Goal: Information Seeking & Learning: Learn about a topic

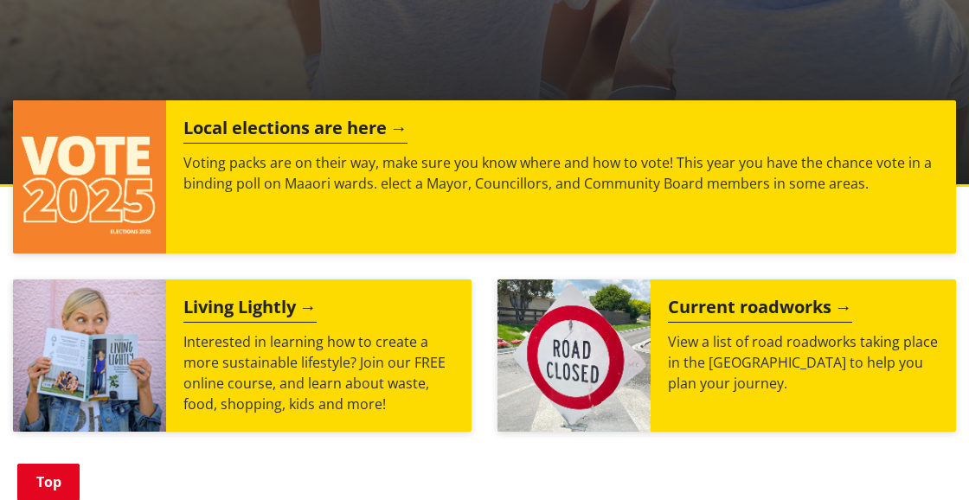
scroll to position [628, 0]
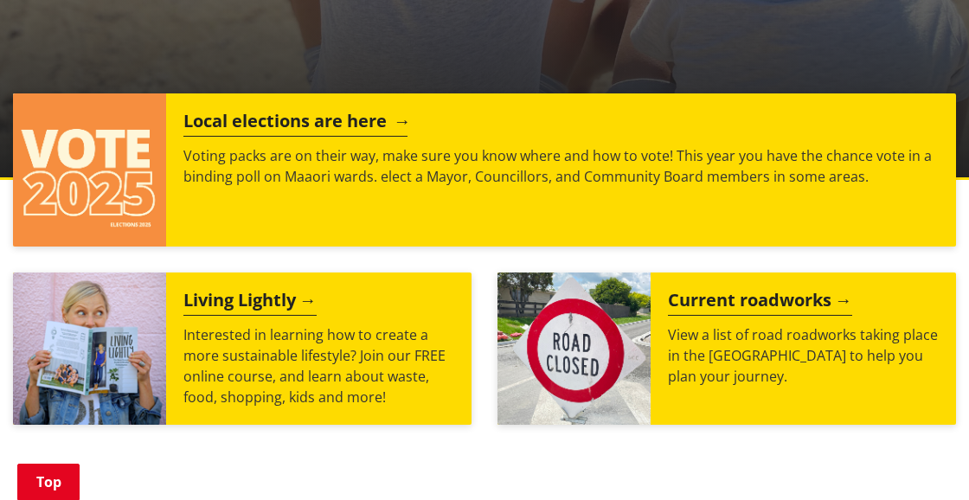
click at [359, 117] on h2 "Local elections are here" at bounding box center [295, 124] width 224 height 26
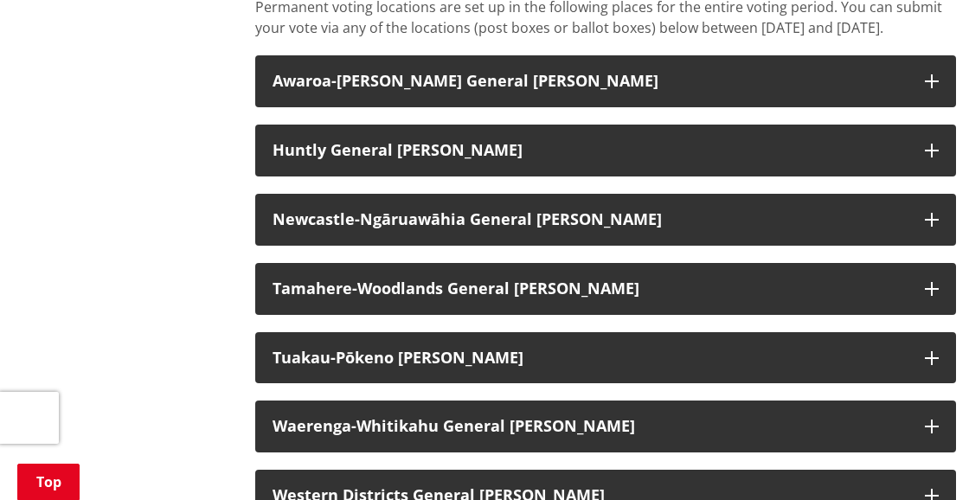
scroll to position [1446, 0]
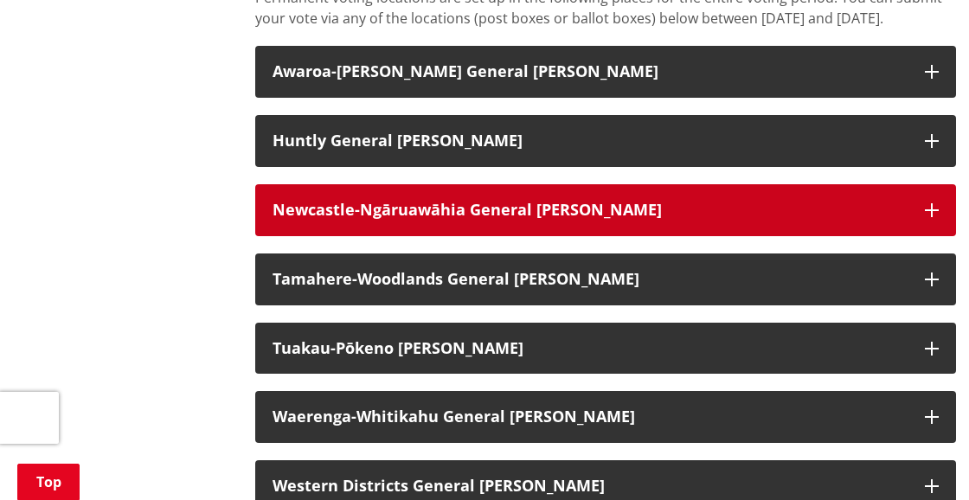
click at [368, 220] on strong "Newcastle-Ngāruawāhia General [PERSON_NAME]" at bounding box center [466, 209] width 389 height 21
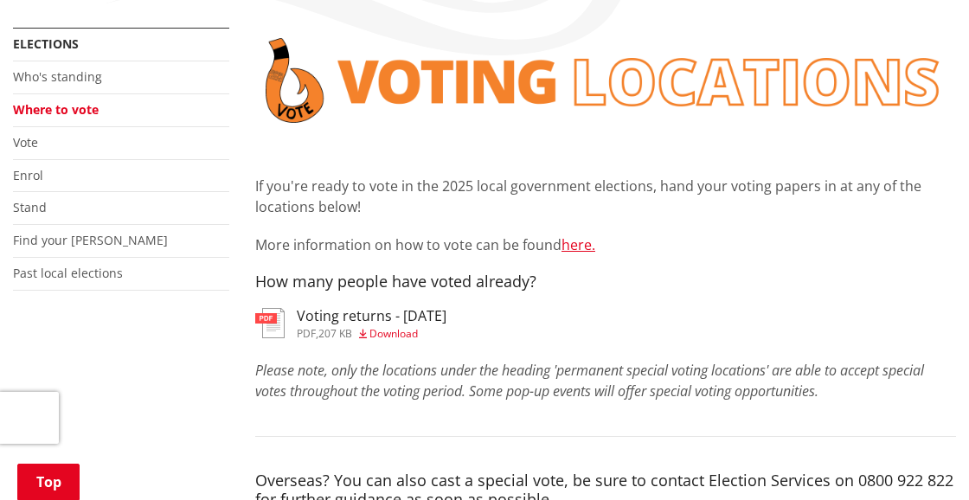
scroll to position [321, 0]
click at [70, 75] on link "Who's standing" at bounding box center [57, 77] width 89 height 16
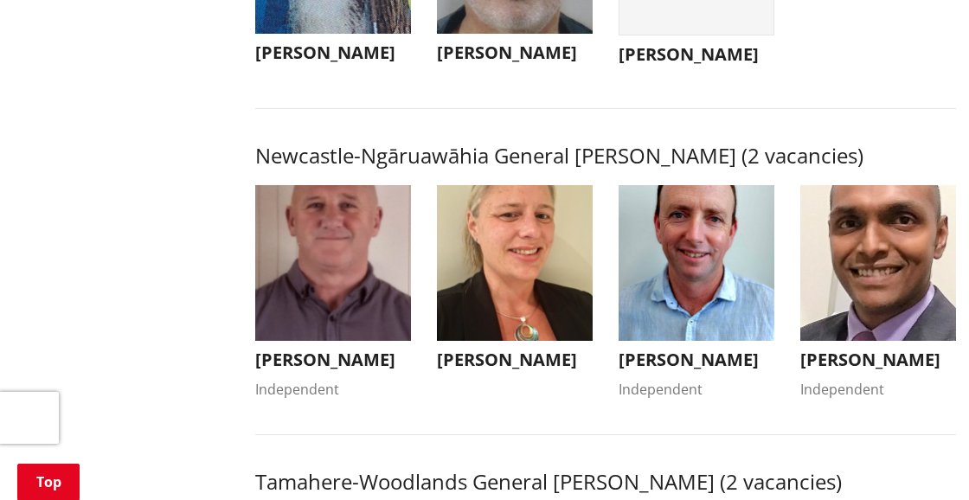
scroll to position [1315, 0]
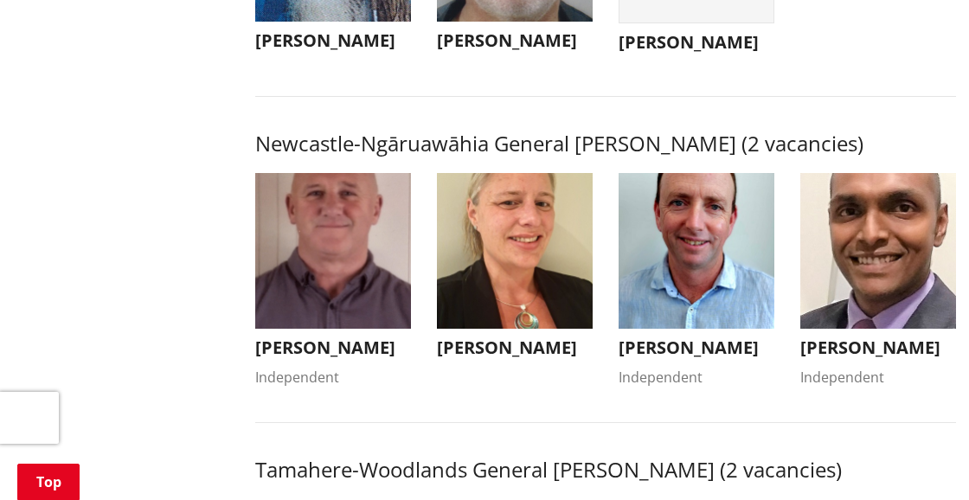
click at [345, 236] on img "button" at bounding box center [333, 251] width 156 height 156
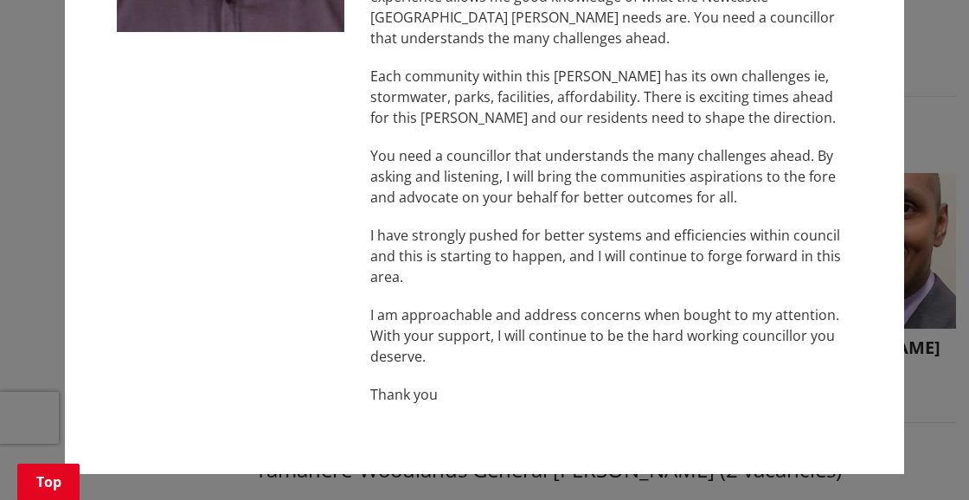
scroll to position [273, 0]
click at [918, 88] on div "Eugene Patterson Independent ecpatterson@xtra.co.nz +64 27 448 8488 It has been…" at bounding box center [484, 113] width 899 height 773
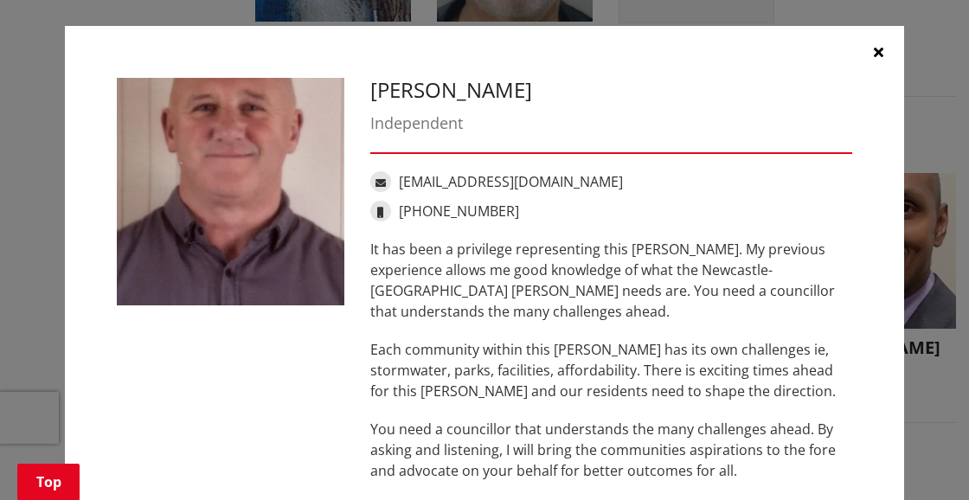
scroll to position [0, 0]
click at [876, 54] on icon "button" at bounding box center [878, 52] width 10 height 14
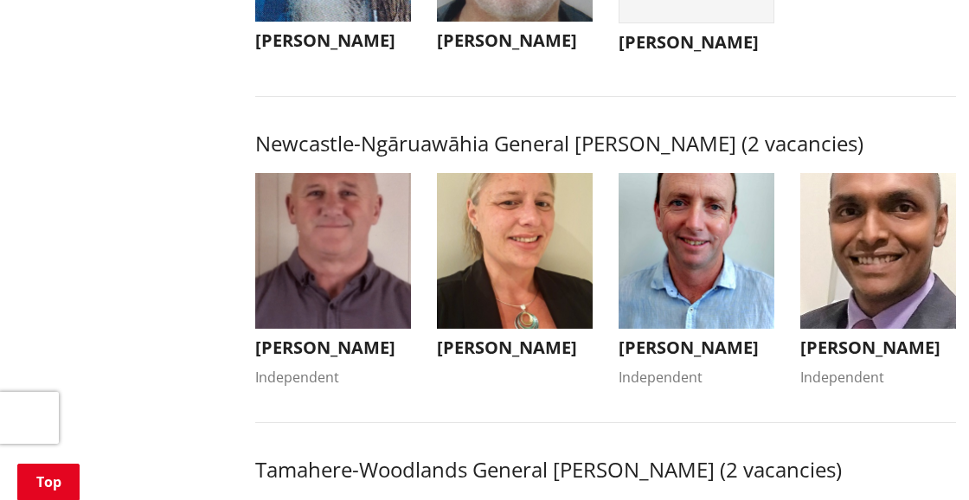
click at [496, 283] on img "button" at bounding box center [515, 251] width 156 height 156
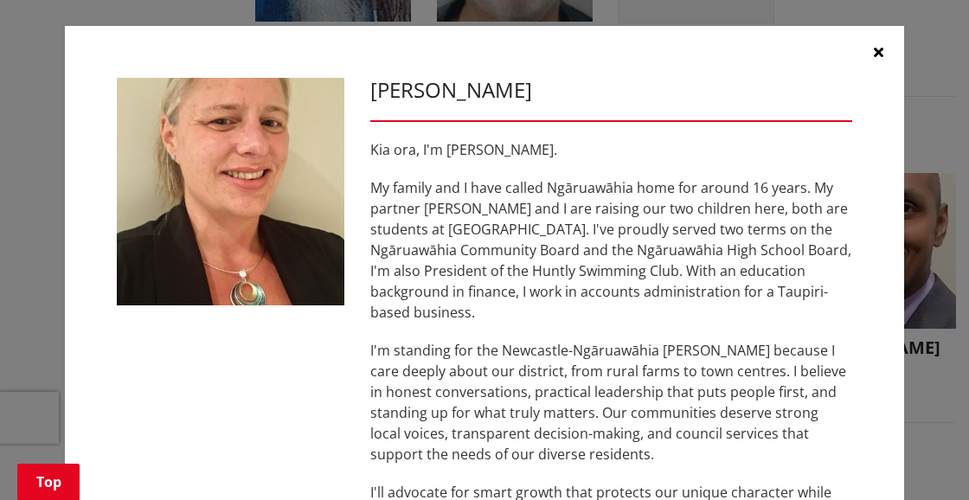
click at [880, 49] on icon "button" at bounding box center [878, 52] width 10 height 14
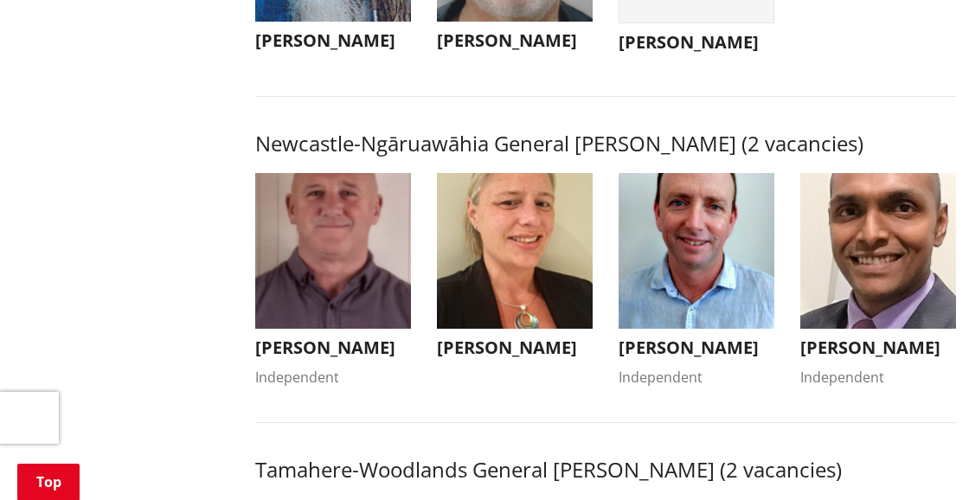
click at [708, 250] on img "button" at bounding box center [696, 251] width 156 height 156
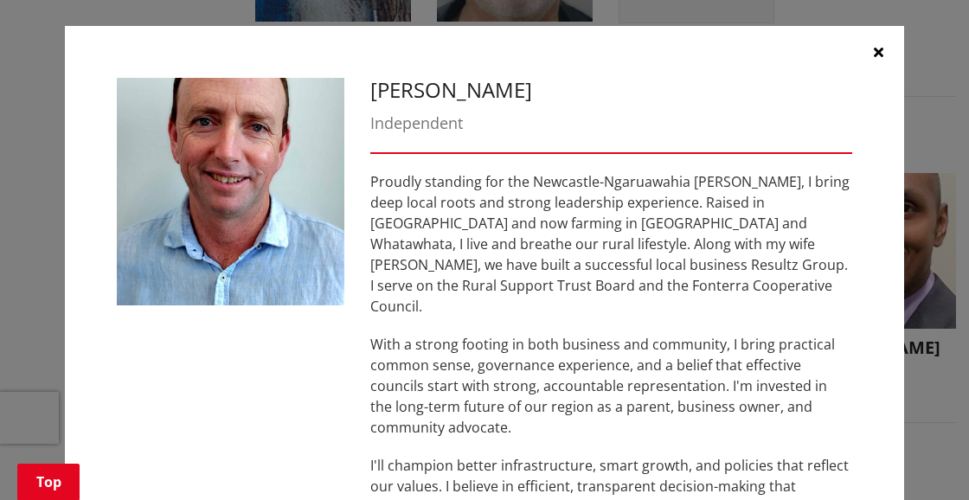
click at [875, 54] on icon "button" at bounding box center [878, 52] width 10 height 14
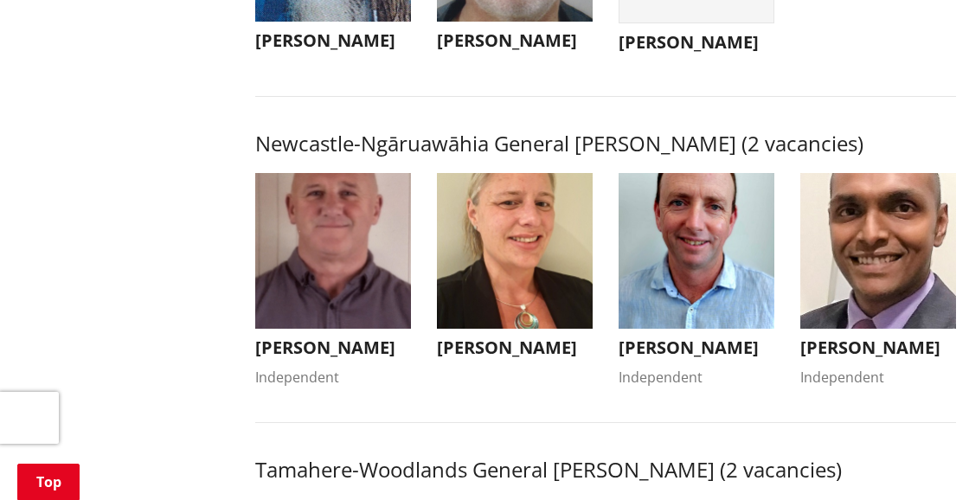
click at [893, 329] on img "button" at bounding box center [878, 251] width 156 height 156
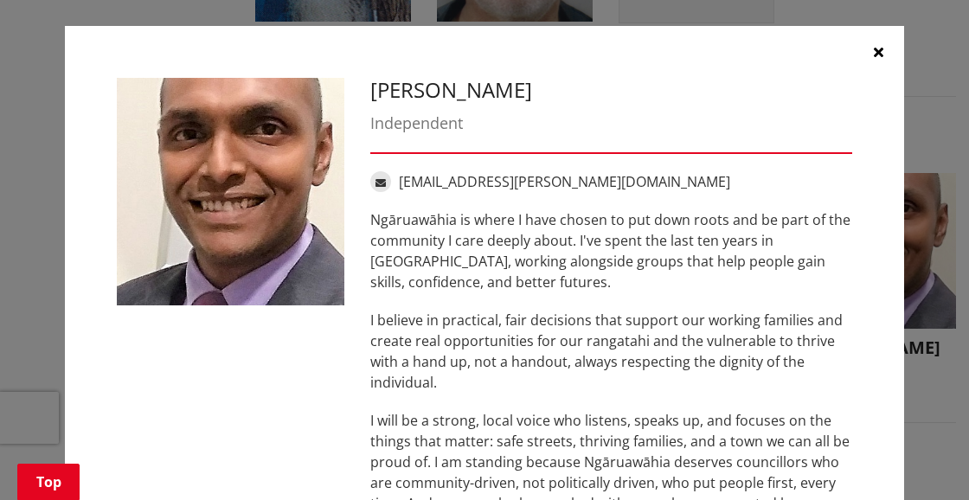
click at [877, 49] on icon "button" at bounding box center [878, 52] width 10 height 14
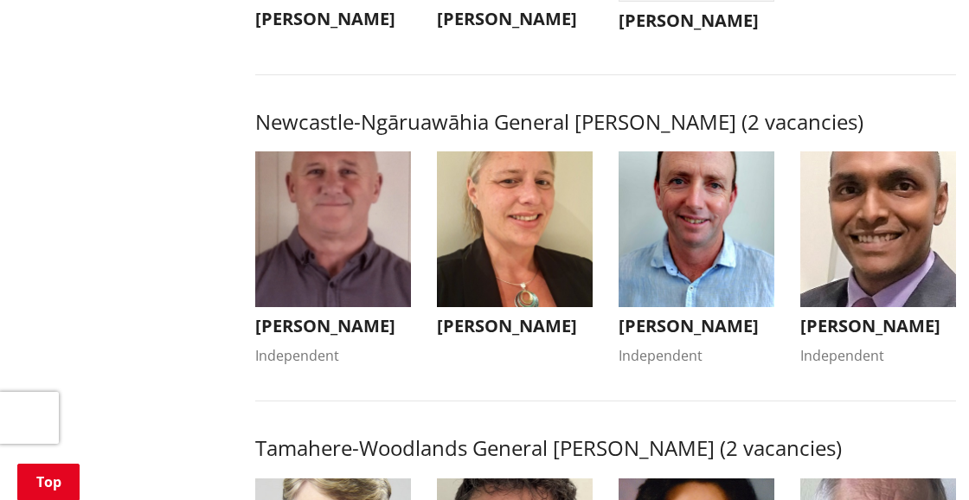
scroll to position [1334, 0]
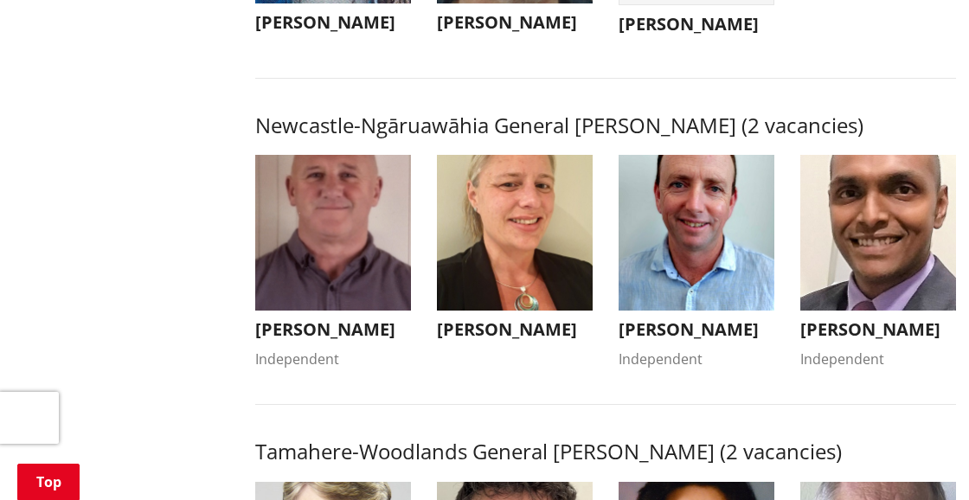
click at [701, 246] on img "button" at bounding box center [696, 233] width 156 height 156
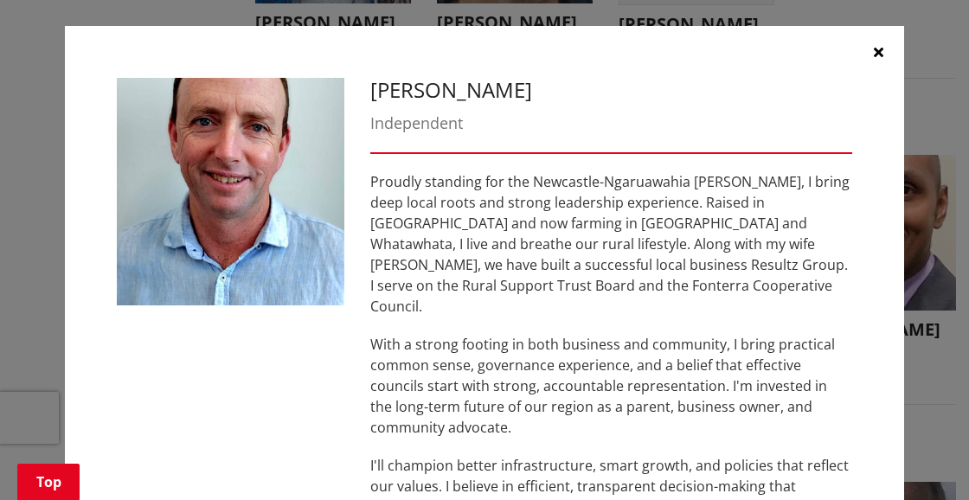
click at [873, 48] on icon "button" at bounding box center [878, 52] width 10 height 14
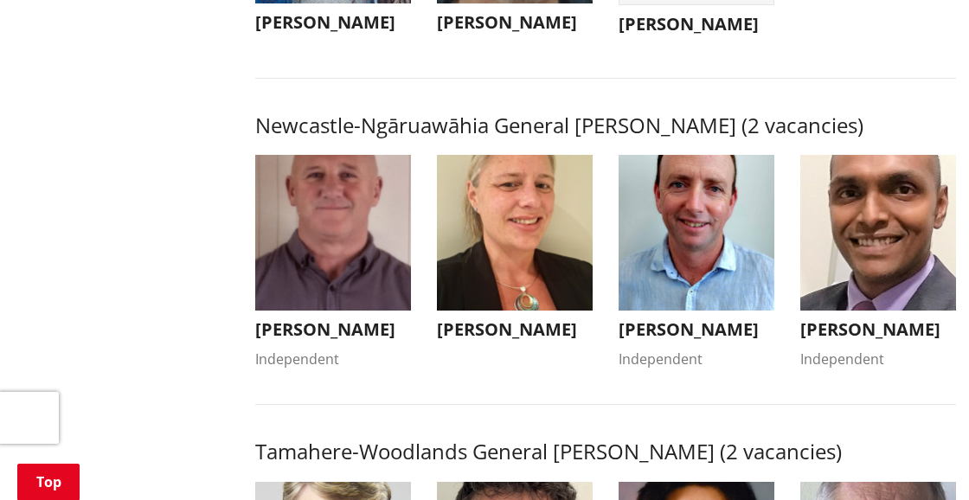
click at [666, 248] on img "button" at bounding box center [696, 233] width 156 height 156
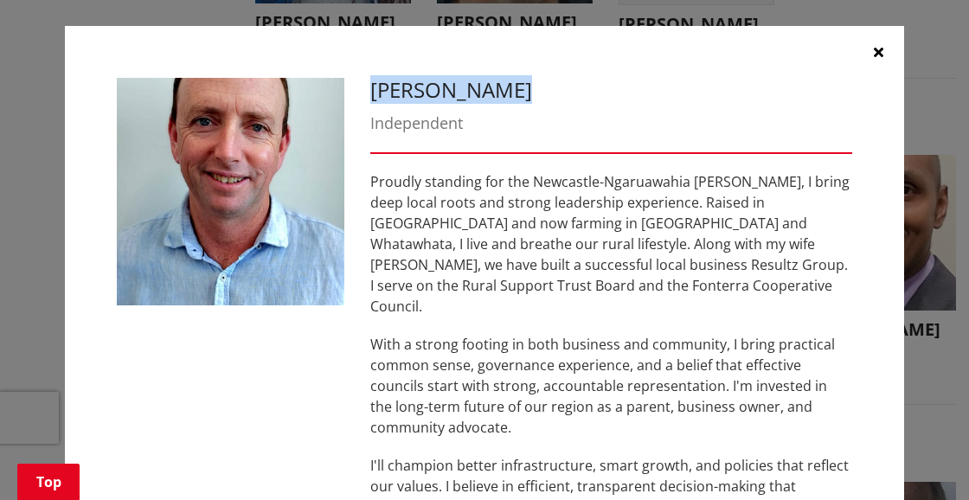
drag, startPoint x: 372, startPoint y: 89, endPoint x: 519, endPoint y: 93, distance: 147.1
click at [521, 95] on h3 "Grant Coombes" at bounding box center [611, 90] width 482 height 25
copy h3 "Grant Coombes"
click at [878, 50] on icon "button" at bounding box center [878, 52] width 10 height 14
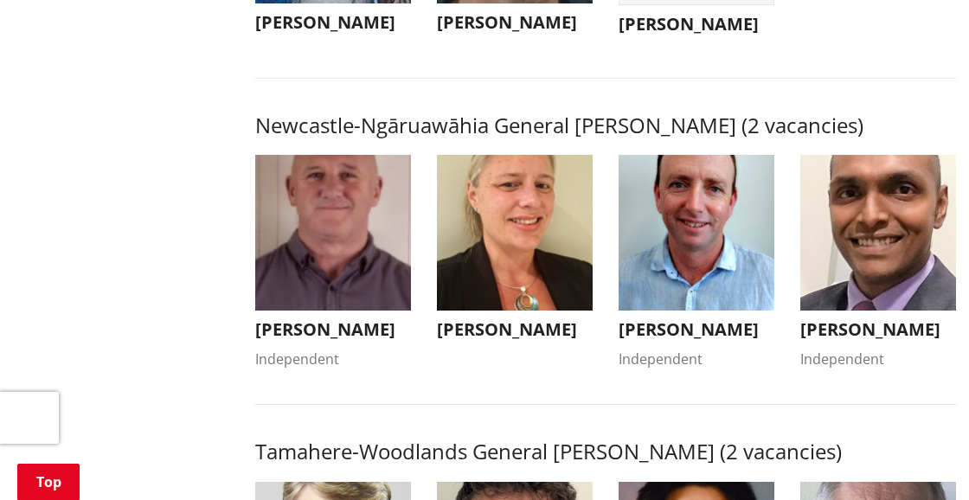
click at [500, 261] on img "button" at bounding box center [515, 233] width 156 height 156
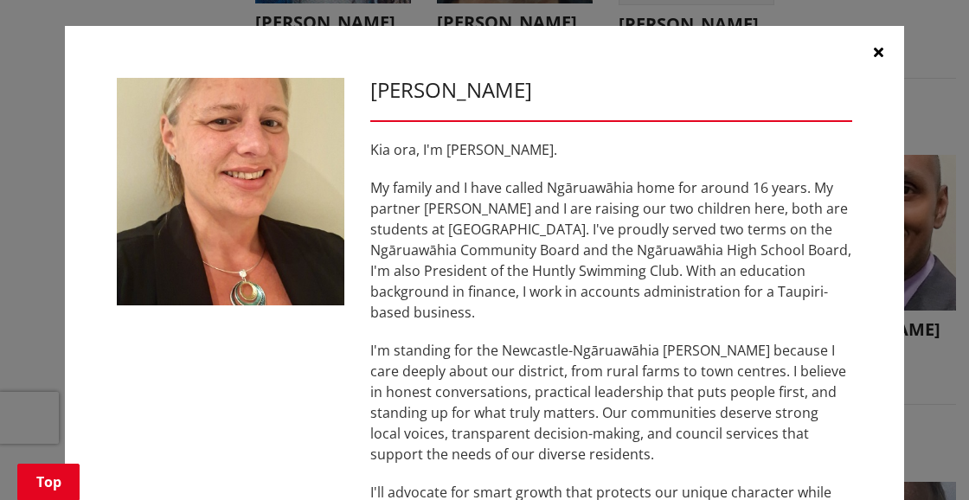
scroll to position [0, 0]
click at [875, 51] on icon "button" at bounding box center [878, 52] width 10 height 14
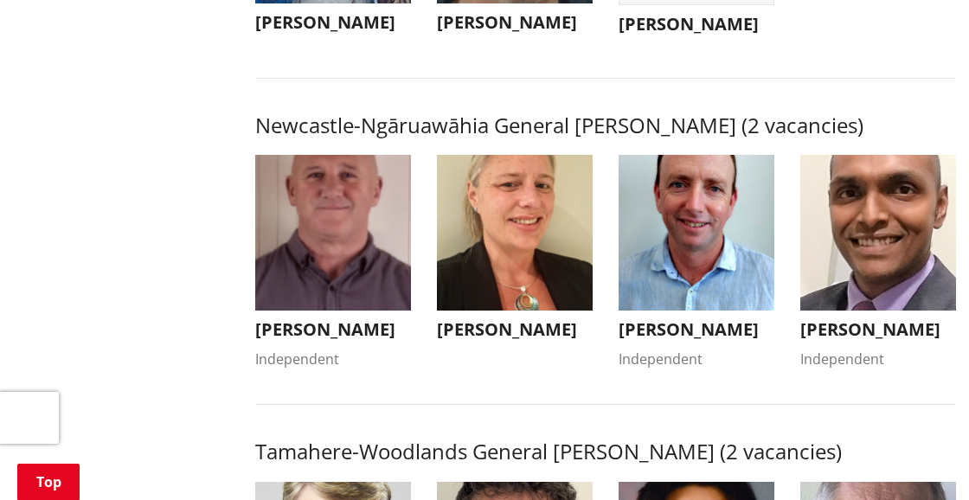
click at [339, 224] on img "button" at bounding box center [333, 233] width 156 height 156
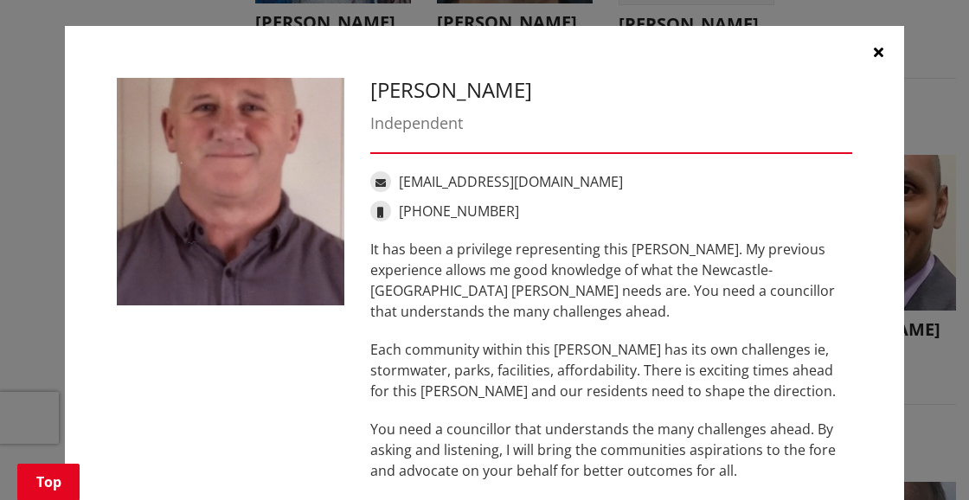
drag, startPoint x: 374, startPoint y: 91, endPoint x: 550, endPoint y: 93, distance: 175.6
click at [550, 93] on h3 "Eugene Patterson" at bounding box center [611, 90] width 482 height 25
click at [876, 51] on icon "button" at bounding box center [878, 52] width 10 height 14
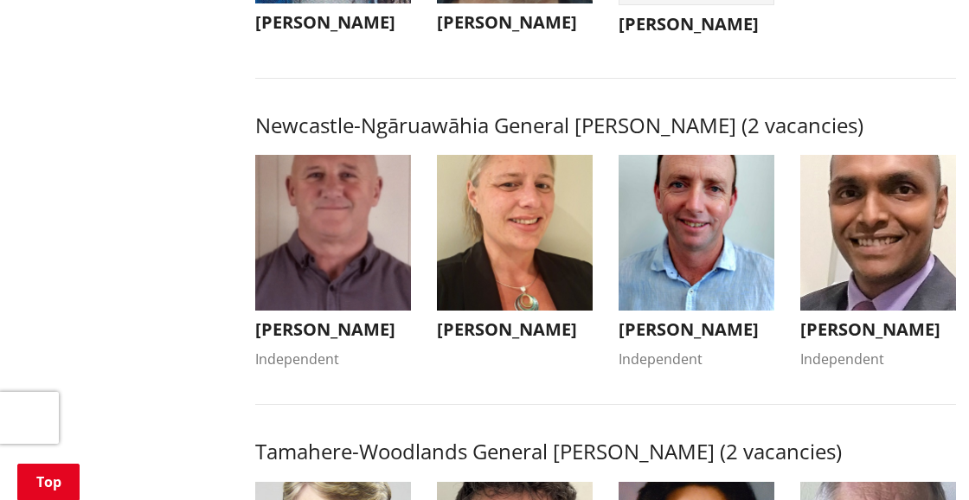
click at [685, 246] on img "button" at bounding box center [696, 233] width 156 height 156
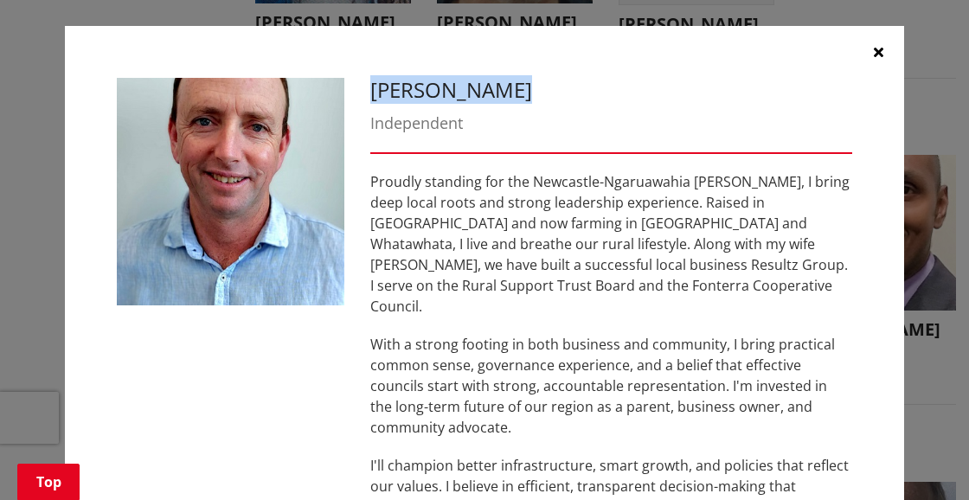
click at [879, 51] on icon "button" at bounding box center [878, 52] width 10 height 14
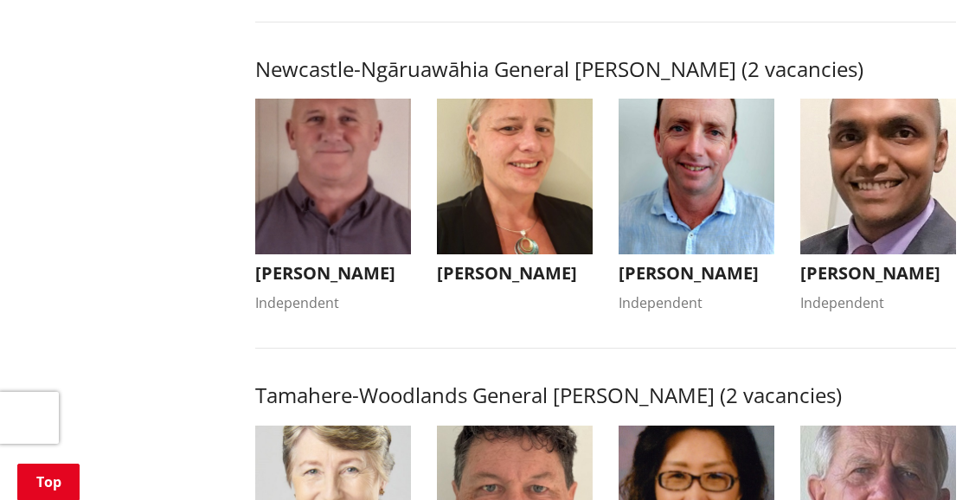
scroll to position [1387, 0]
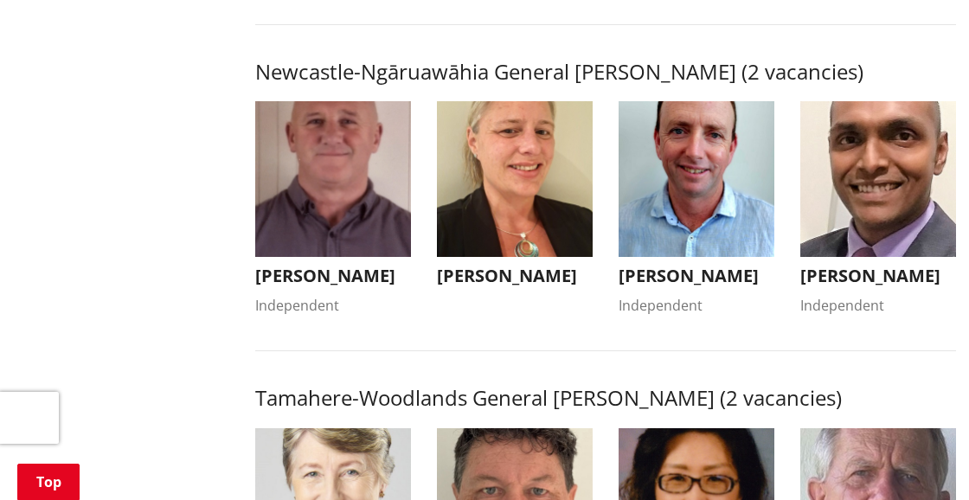
click at [858, 182] on img "button" at bounding box center [878, 179] width 156 height 156
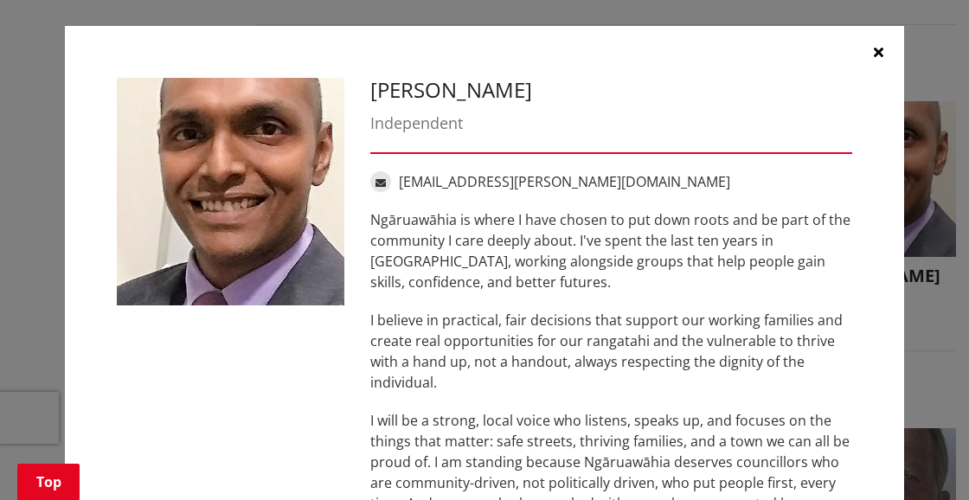
scroll to position [0, 0]
drag, startPoint x: 373, startPoint y: 90, endPoint x: 505, endPoint y: 90, distance: 132.3
click at [505, 90] on h3 "Ganga Sudhan" at bounding box center [611, 90] width 482 height 25
drag, startPoint x: 512, startPoint y: 92, endPoint x: 375, endPoint y: 94, distance: 136.7
click at [375, 94] on h3 "Ganga Sudhan" at bounding box center [611, 90] width 482 height 25
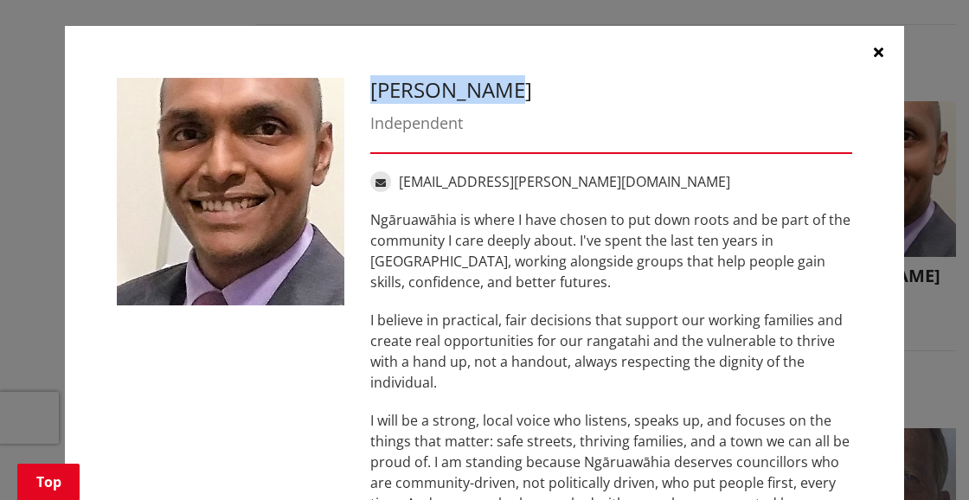
click at [883, 52] on button "button" at bounding box center [878, 52] width 52 height 52
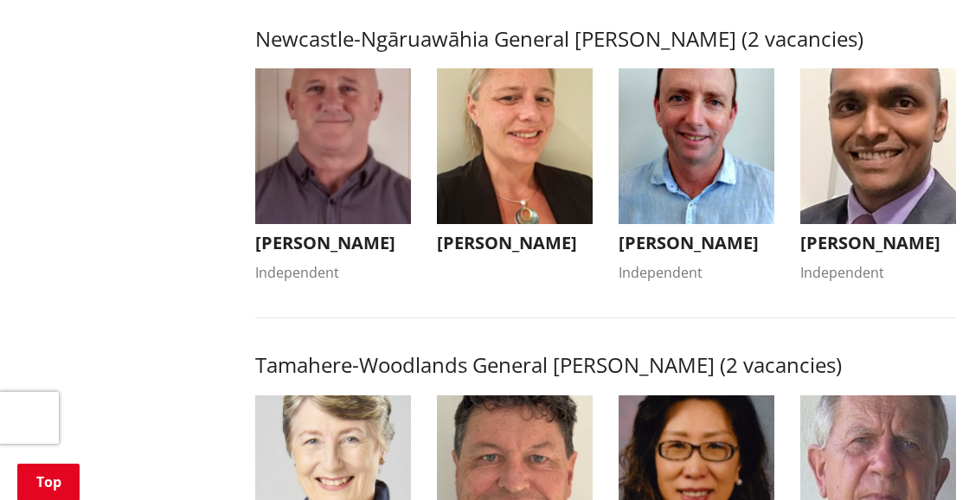
scroll to position [1417, 0]
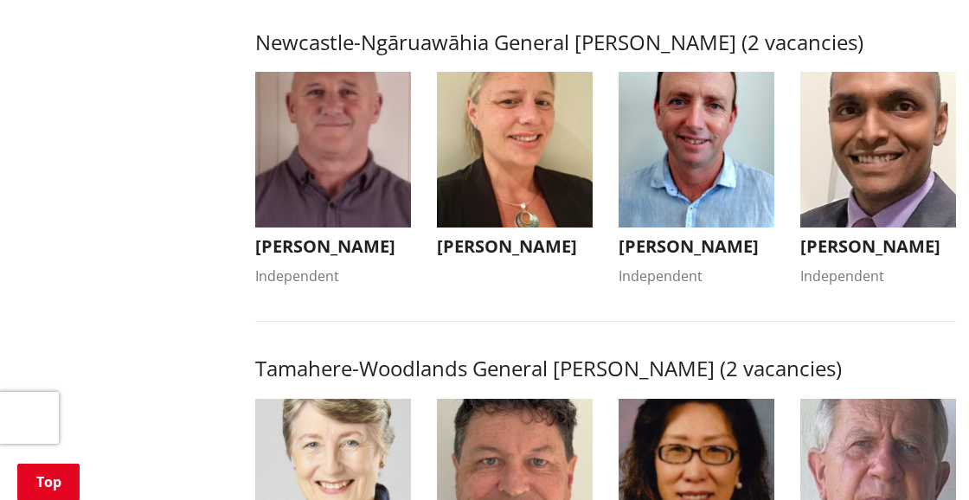
click at [695, 221] on img "button" at bounding box center [696, 150] width 156 height 156
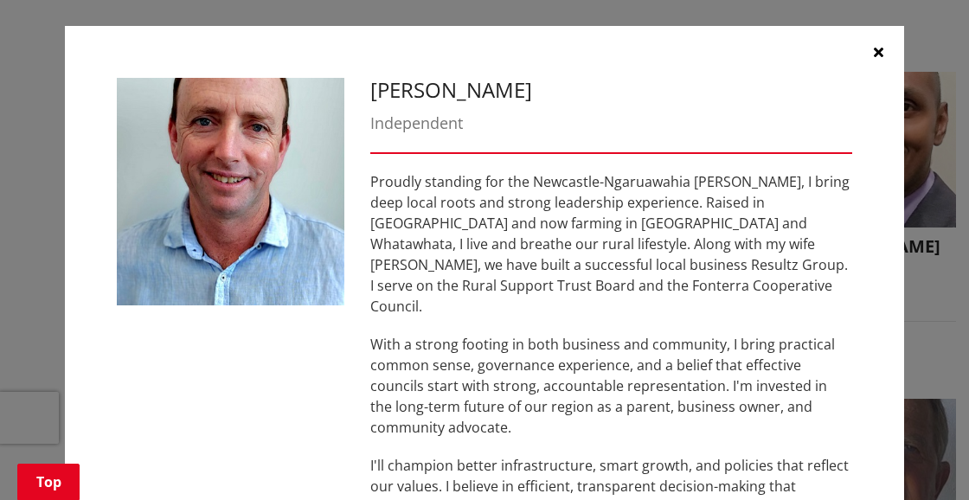
scroll to position [0, 0]
drag, startPoint x: 374, startPoint y: 86, endPoint x: 514, endPoint y: 93, distance: 139.4
click at [550, 88] on h3 "Grant Coombes" at bounding box center [611, 90] width 482 height 25
click at [886, 51] on button "button" at bounding box center [878, 52] width 52 height 52
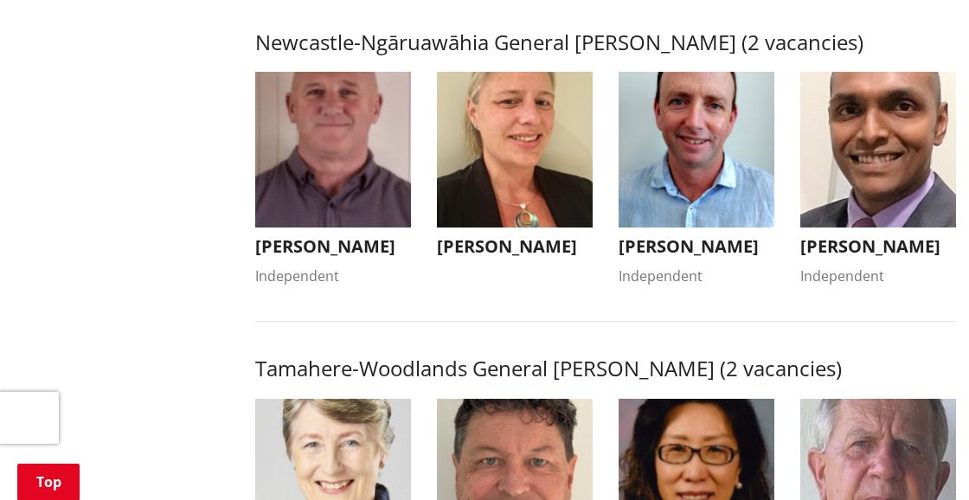
click at [276, 192] on img "button" at bounding box center [333, 150] width 156 height 156
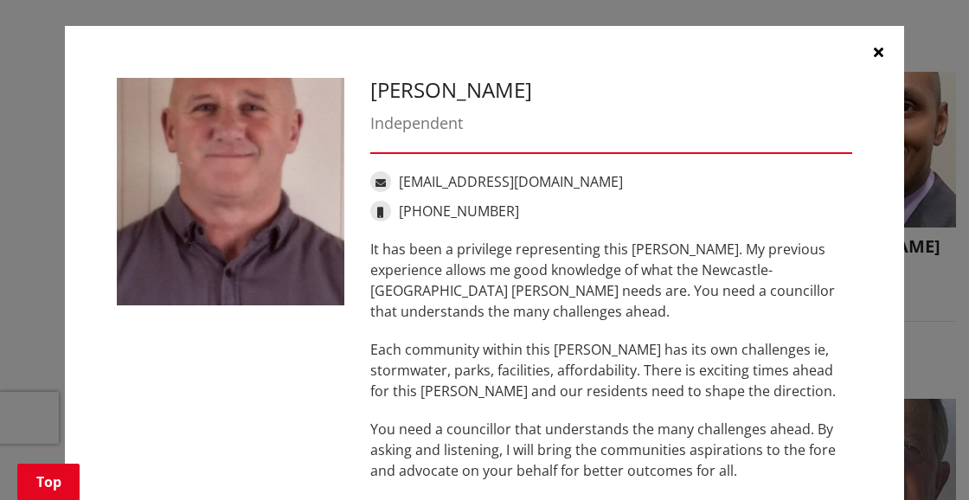
drag, startPoint x: 875, startPoint y: 49, endPoint x: 787, endPoint y: 60, distance: 88.8
click at [875, 49] on icon "button" at bounding box center [878, 52] width 10 height 14
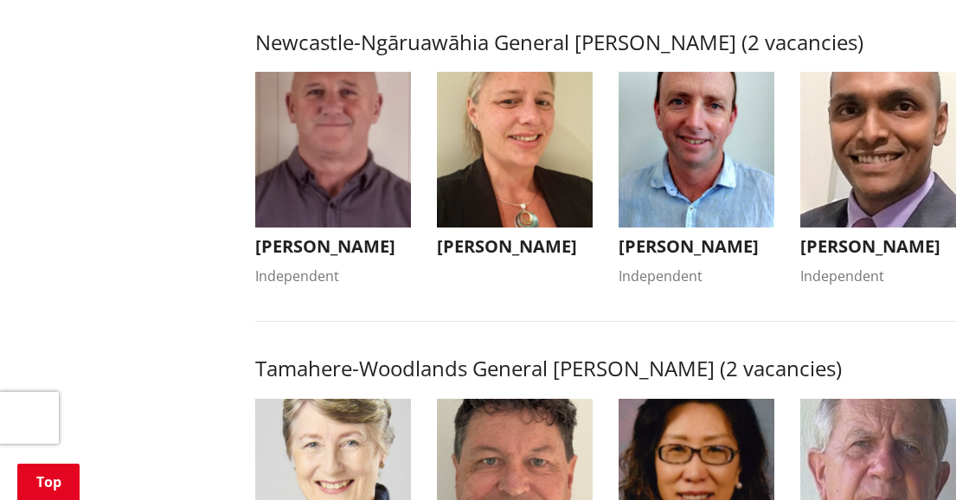
click at [465, 191] on img "button" at bounding box center [515, 150] width 156 height 156
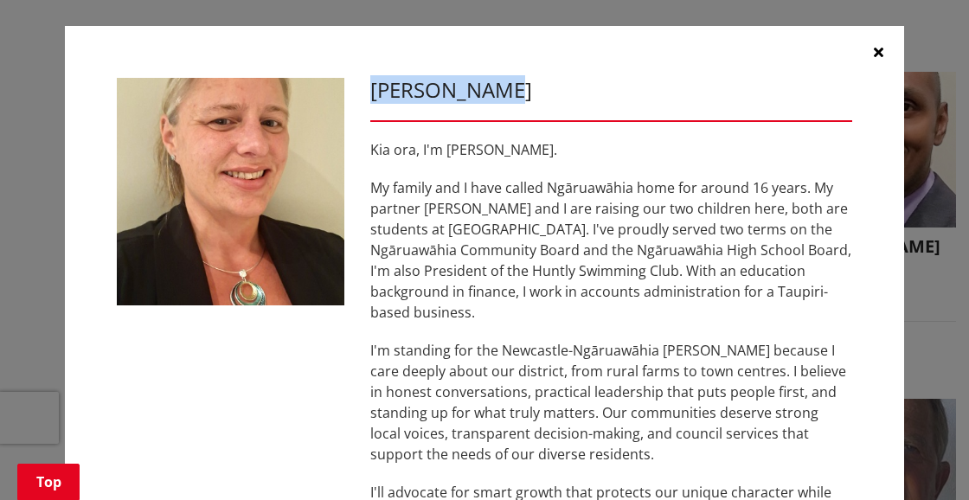
drag, startPoint x: 373, startPoint y: 85, endPoint x: 509, endPoint y: 87, distance: 135.8
click at [514, 86] on h3 "Dianne Firth" at bounding box center [611, 90] width 482 height 25
